Goal: Task Accomplishment & Management: Complete application form

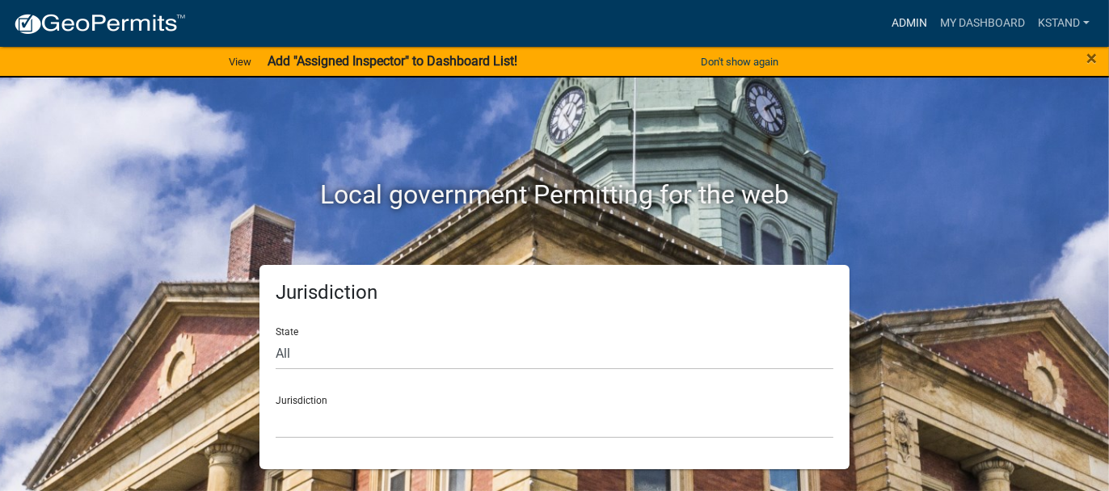
click at [904, 21] on link "Admin" at bounding box center [909, 23] width 48 height 31
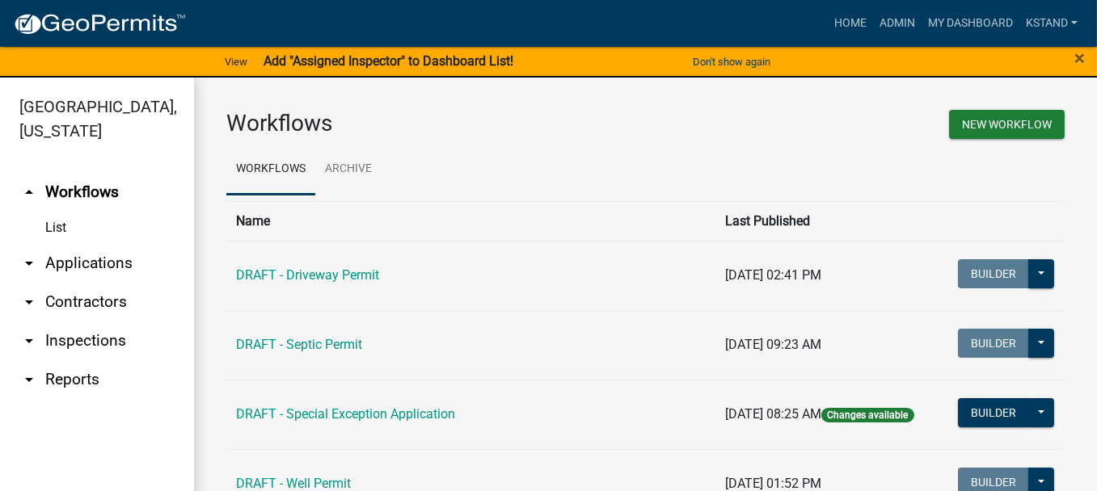
click at [61, 259] on link "arrow_drop_down Applications" at bounding box center [97, 263] width 194 height 39
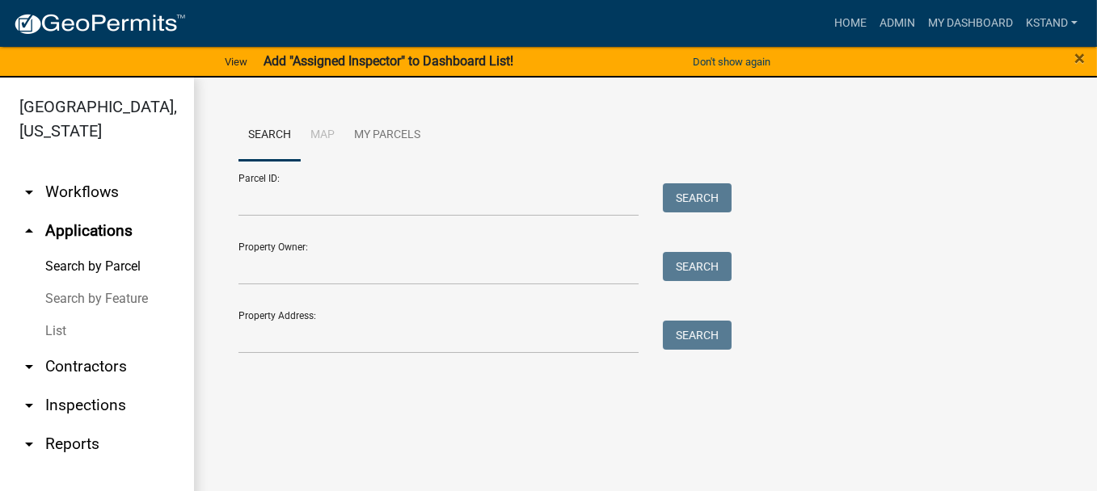
click at [59, 331] on link "List" at bounding box center [97, 331] width 194 height 32
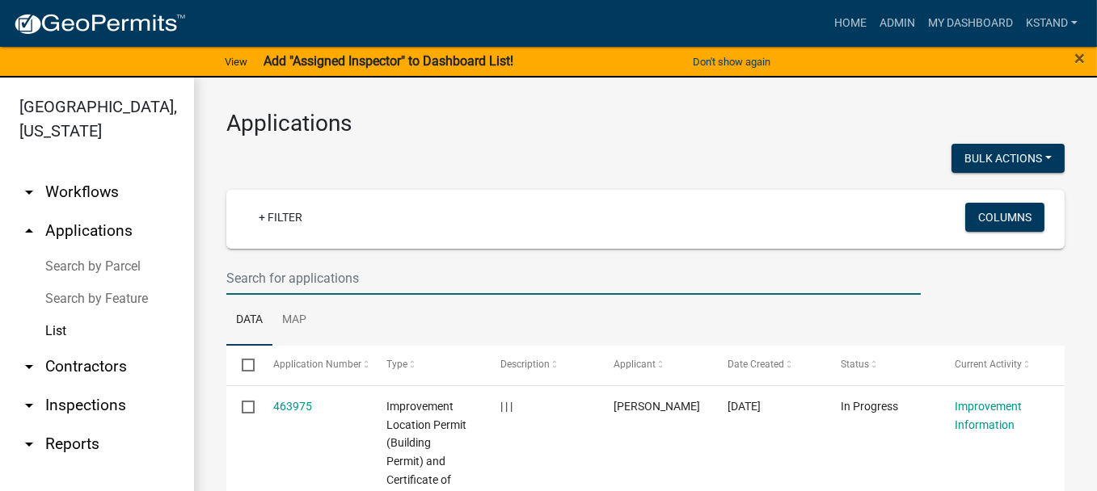
click at [262, 262] on input "text" at bounding box center [573, 278] width 694 height 33
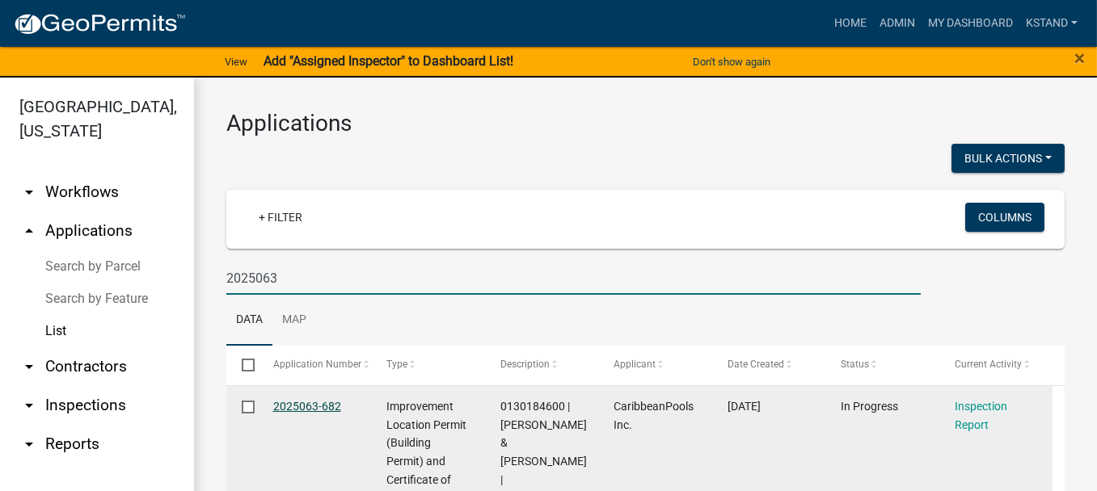
type input "2025063"
click at [313, 402] on link "2025063-682" at bounding box center [307, 406] width 68 height 13
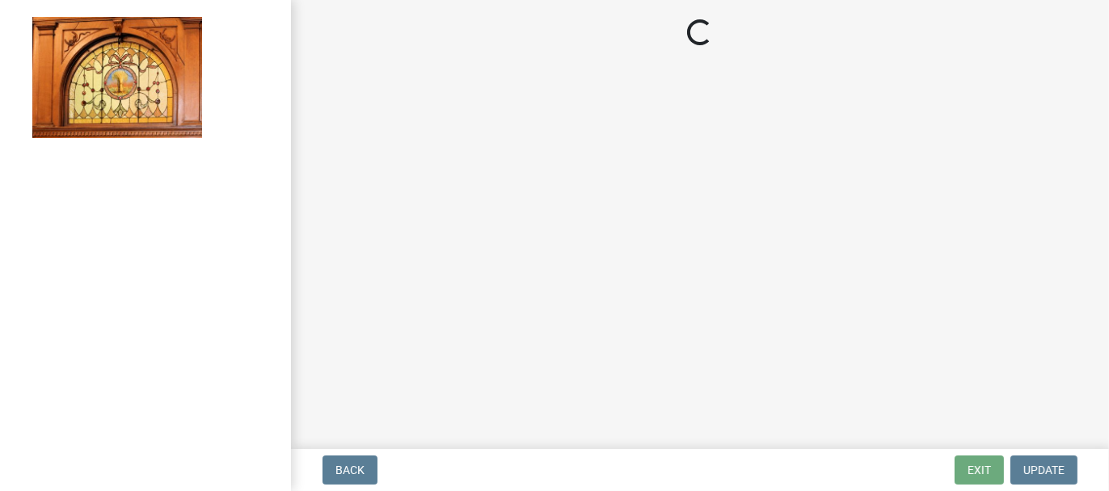
select select "62bb873c-c571-4454-ac8a-8c216551e2a3"
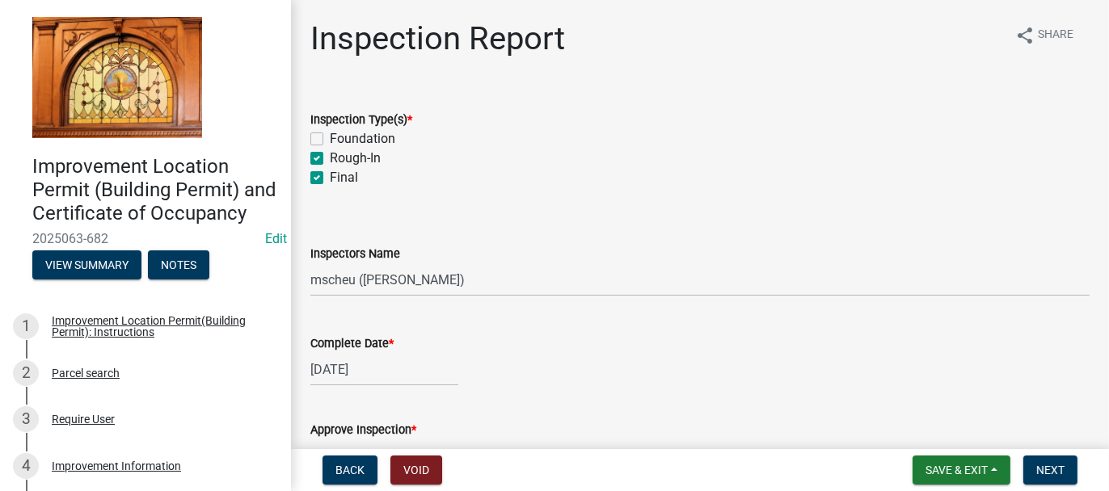
scroll to position [343, 0]
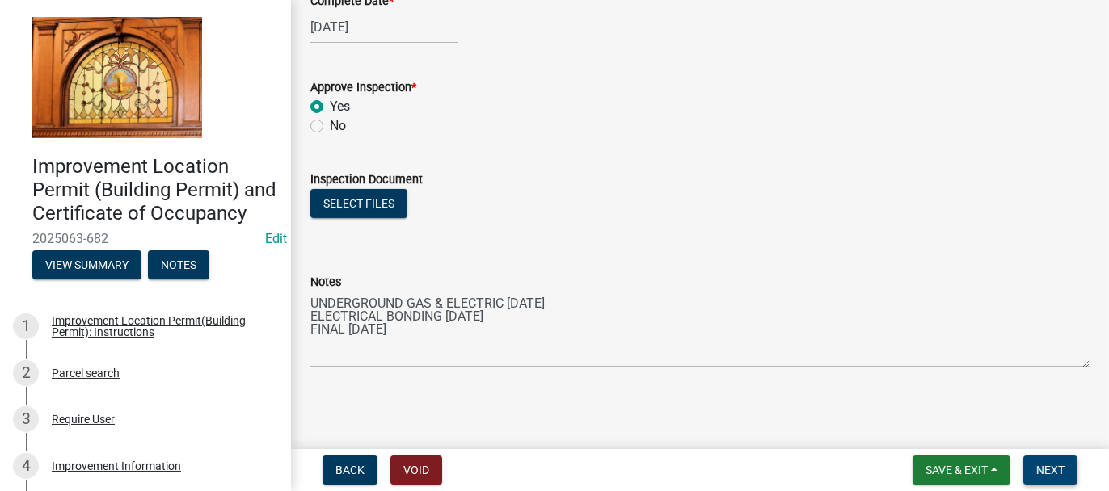
drag, startPoint x: 1042, startPoint y: 469, endPoint x: 824, endPoint y: 427, distance: 221.4
click at [1042, 468] on span "Next" at bounding box center [1050, 470] width 28 height 13
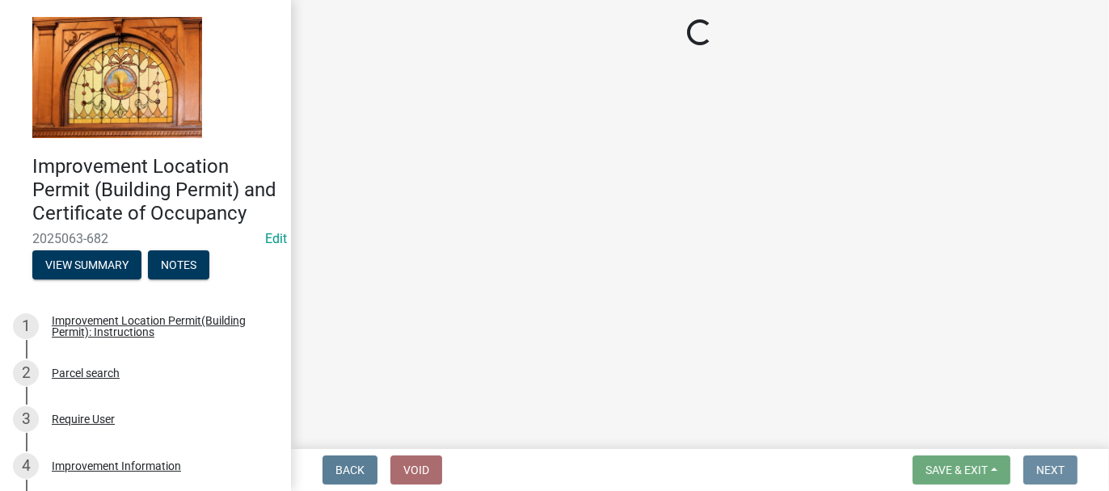
scroll to position [0, 0]
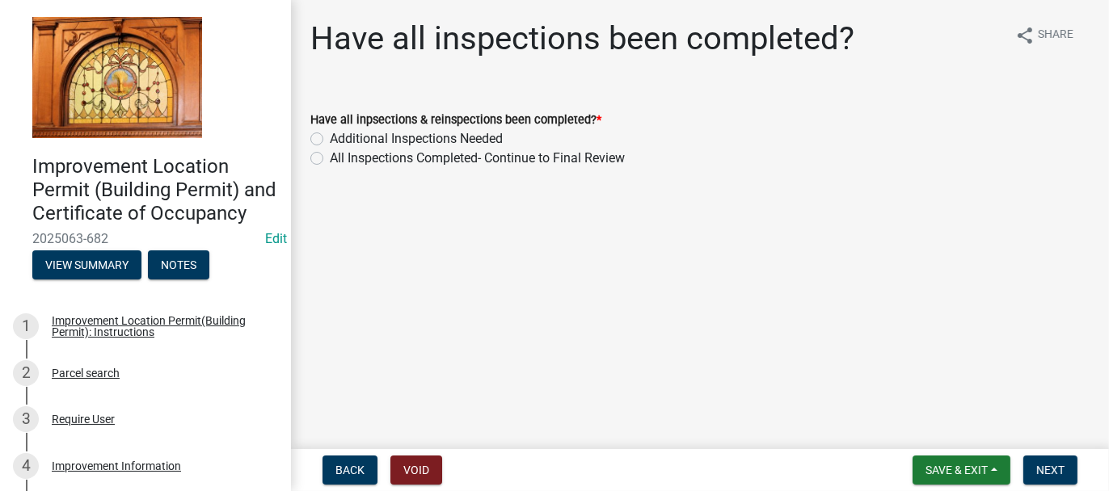
click at [330, 160] on label "All Inspections Completed- Continue to Final Review" at bounding box center [477, 158] width 295 height 19
click at [330, 159] on input "All Inspections Completed- Continue to Final Review" at bounding box center [335, 154] width 11 height 11
radio input "true"
click at [1075, 468] on button "Next" at bounding box center [1050, 470] width 54 height 29
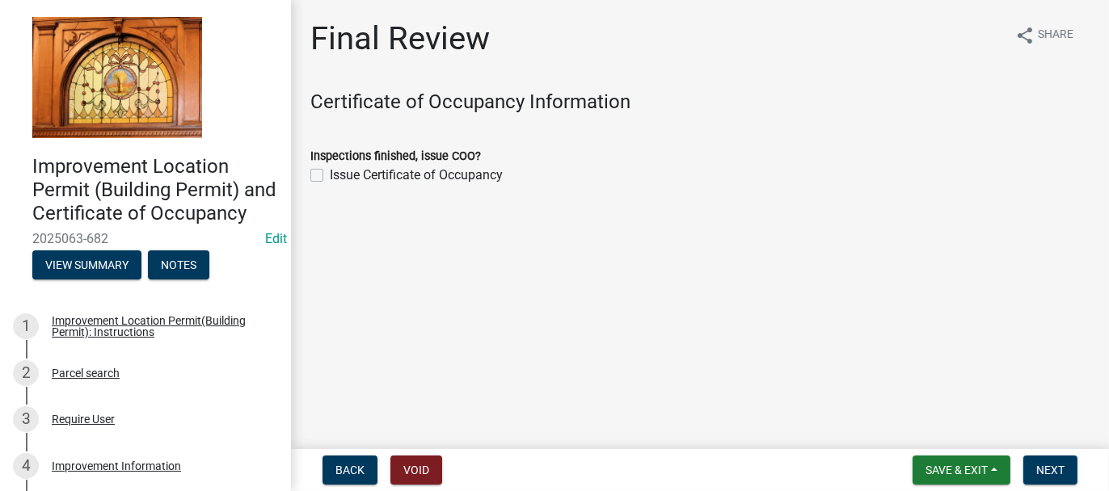
click at [330, 171] on label "Issue Certificate of Occupancy" at bounding box center [416, 175] width 173 height 19
click at [330, 171] on input "Issue Certificate of Occupancy" at bounding box center [335, 171] width 11 height 11
checkbox input "true"
click at [1043, 470] on span "Next" at bounding box center [1050, 470] width 28 height 13
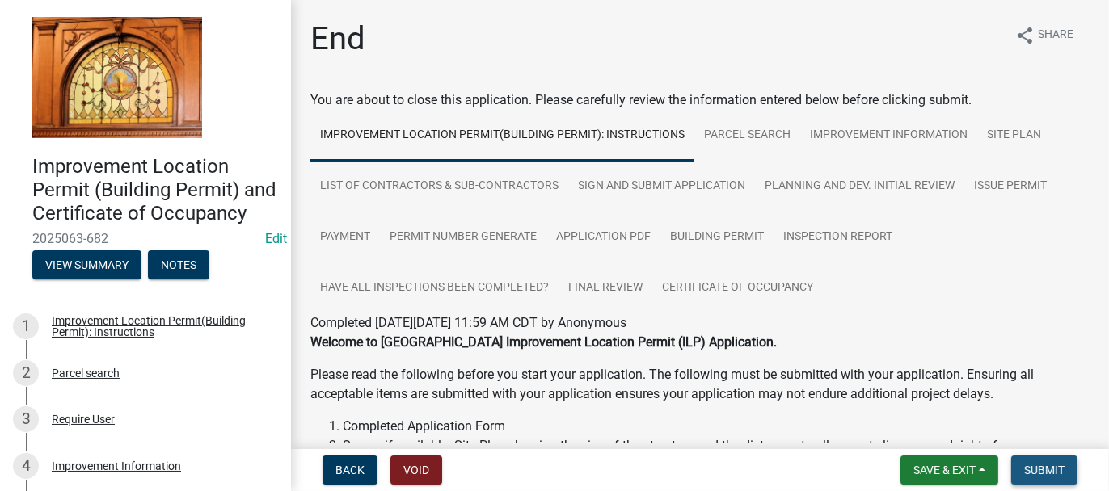
click at [1053, 468] on span "Submit" at bounding box center [1044, 470] width 40 height 13
